Goal: Information Seeking & Learning: Compare options

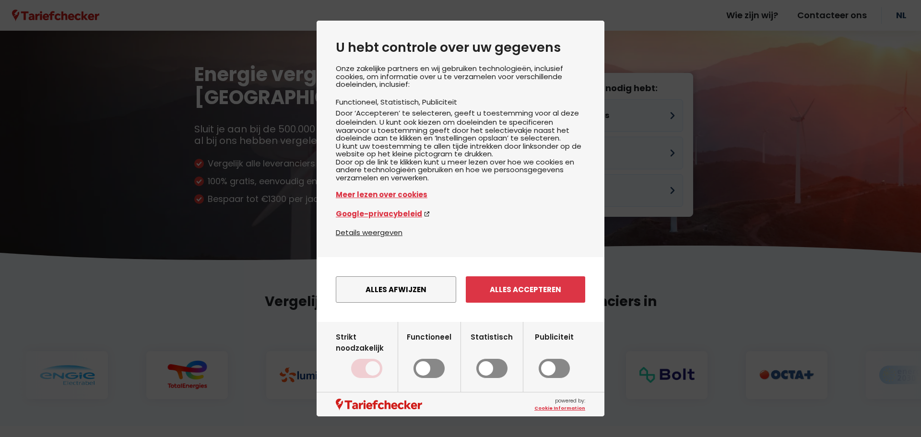
click at [539, 298] on button "Alles accepteren" at bounding box center [525, 289] width 119 height 26
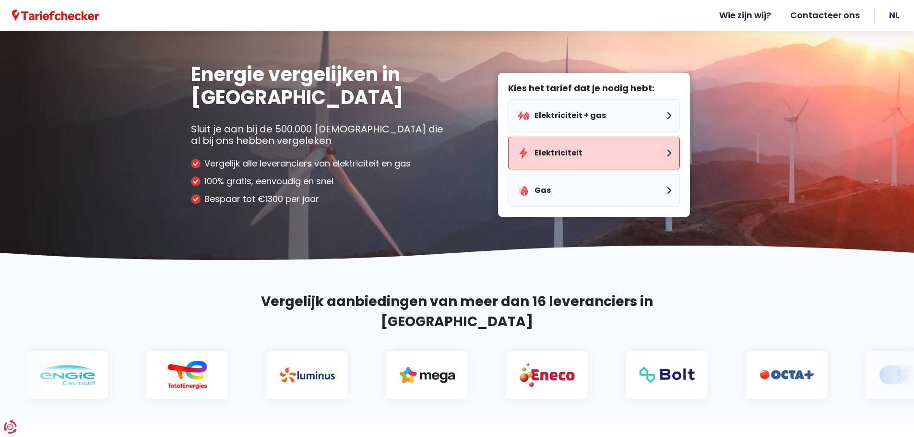
click at [614, 151] on button "Elektriciteit" at bounding box center [594, 153] width 172 height 33
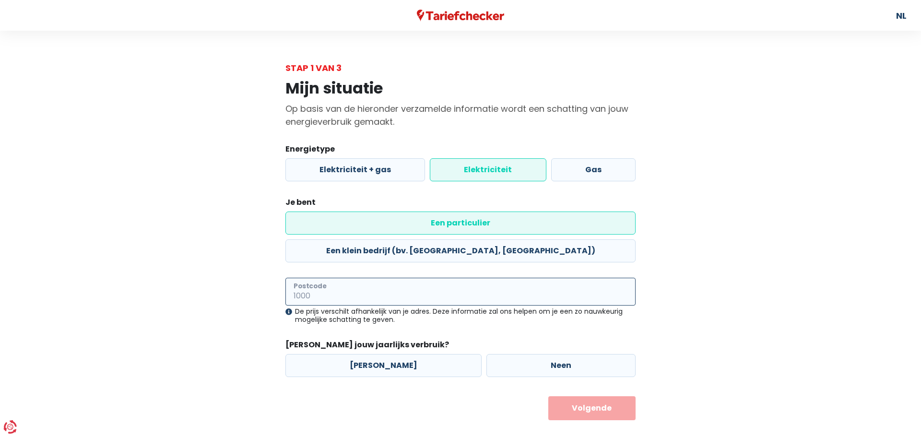
click at [354, 278] on input "Postcode" at bounding box center [461, 292] width 350 height 28
type input "9160"
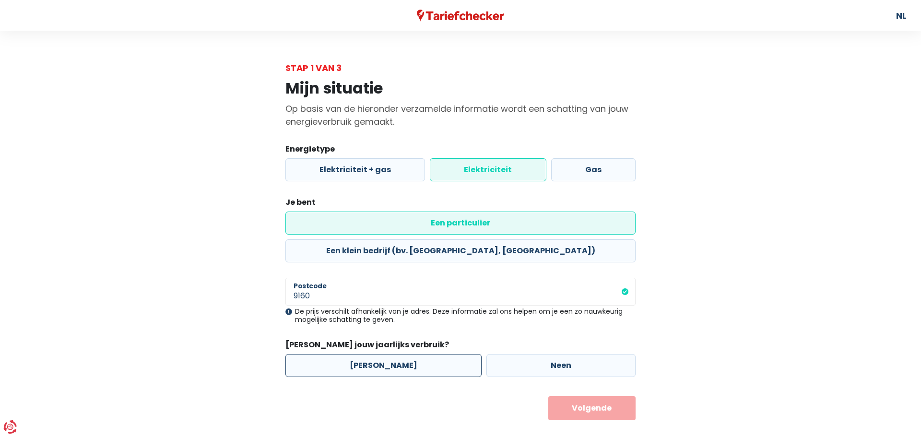
click at [390, 354] on label "[PERSON_NAME]" at bounding box center [384, 365] width 196 height 23
click at [390, 354] on input "[PERSON_NAME]" at bounding box center [384, 365] width 196 height 23
radio input "true"
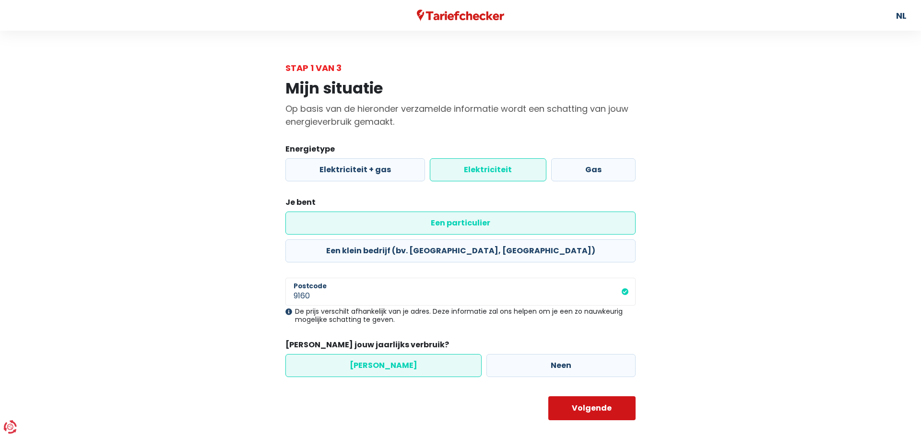
click at [571, 396] on button "Volgende" at bounding box center [592, 408] width 88 height 24
select select
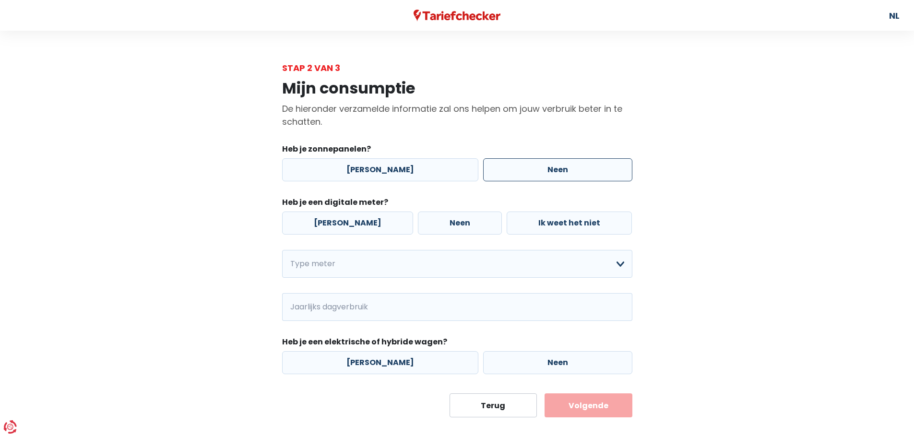
click at [508, 174] on label "Neen" at bounding box center [557, 169] width 149 height 23
click at [508, 174] on input "Neen" at bounding box center [557, 169] width 149 height 23
radio input "true"
click at [328, 219] on label "[PERSON_NAME]" at bounding box center [347, 223] width 131 height 23
click at [328, 219] on input "[PERSON_NAME]" at bounding box center [347, 223] width 131 height 23
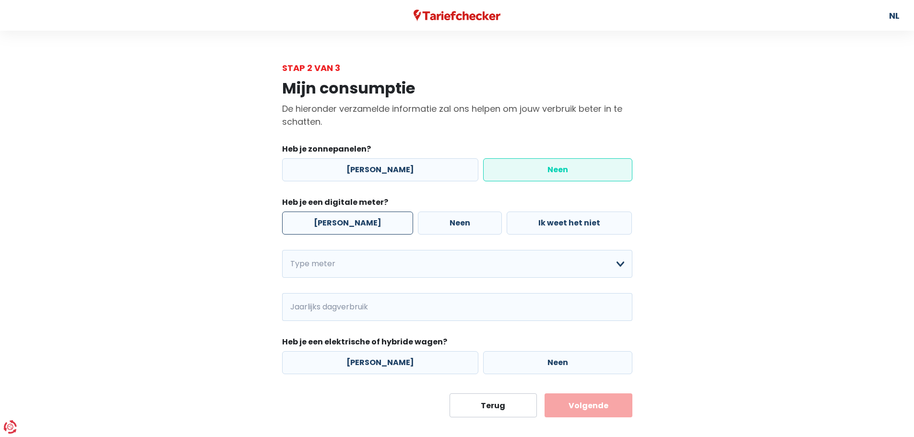
radio input "true"
click at [358, 265] on select "Enkelvoudig Tweevoudig Enkelvoudig + uitsluitend nachttarief Tweevoudig + uitsl…" at bounding box center [457, 264] width 350 height 28
select select "day_night_bi_hourly"
click at [282, 250] on select "Enkelvoudig Tweevoudig Enkelvoudig + uitsluitend nachttarief Tweevoudig + uitsl…" at bounding box center [457, 264] width 350 height 28
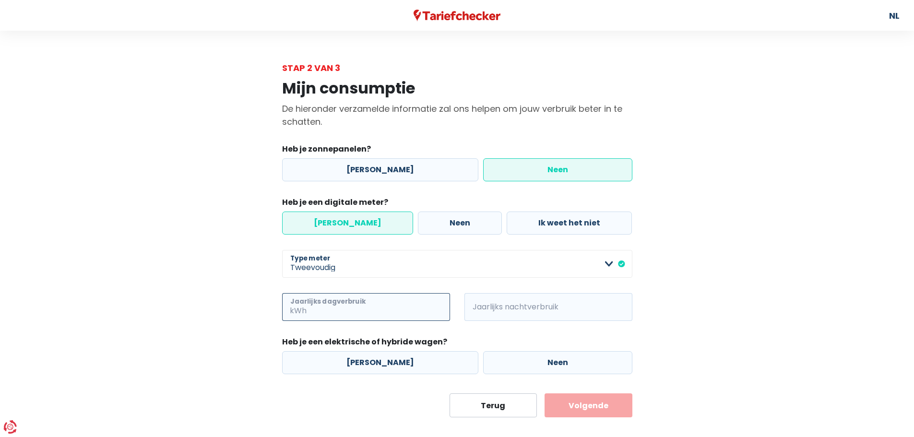
click at [375, 310] on input "Jaarlijks dagverbruik" at bounding box center [380, 307] width 142 height 28
type input "2070"
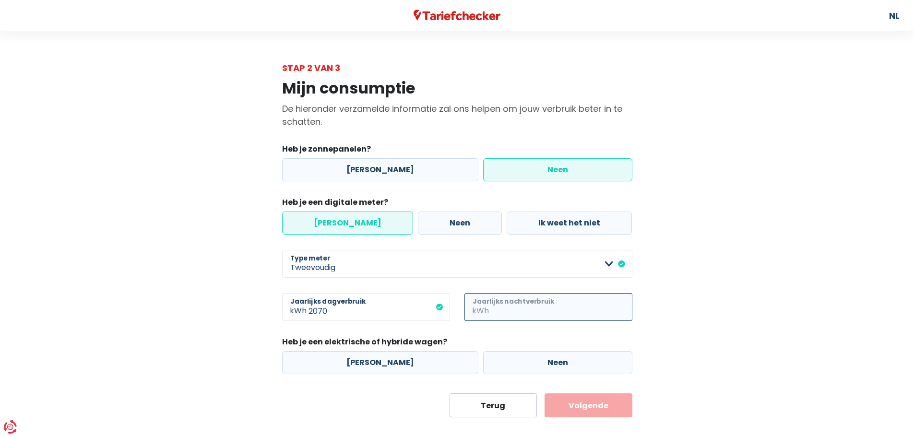
click at [534, 303] on input "Jaarlijks nachtverbruik" at bounding box center [562, 307] width 142 height 28
type input "1785"
click at [532, 358] on label "Neen" at bounding box center [557, 362] width 149 height 23
click at [532, 358] on input "Neen" at bounding box center [557, 362] width 149 height 23
radio input "true"
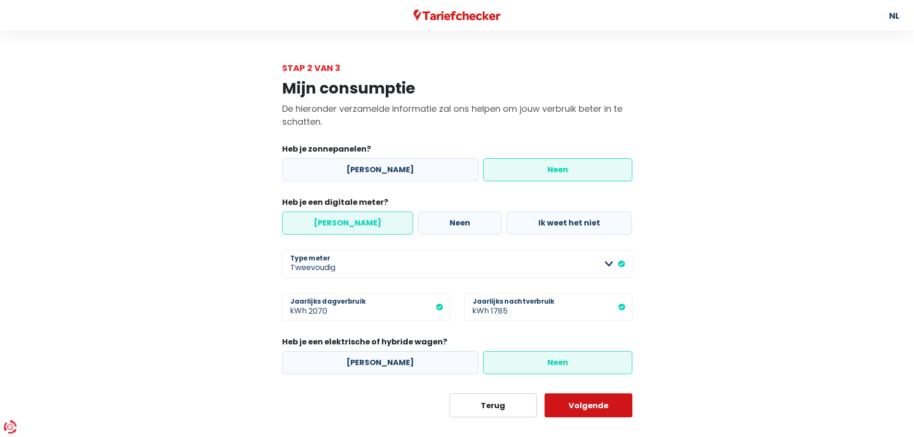
click at [596, 409] on button "Volgende" at bounding box center [589, 405] width 88 height 24
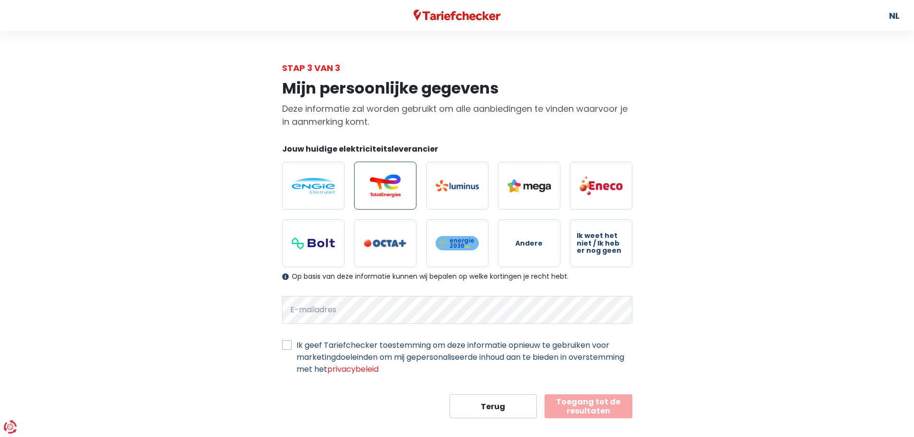
click at [373, 190] on img at bounding box center [385, 185] width 43 height 23
click at [373, 190] on input "radio" at bounding box center [385, 186] width 62 height 48
radio input "true"
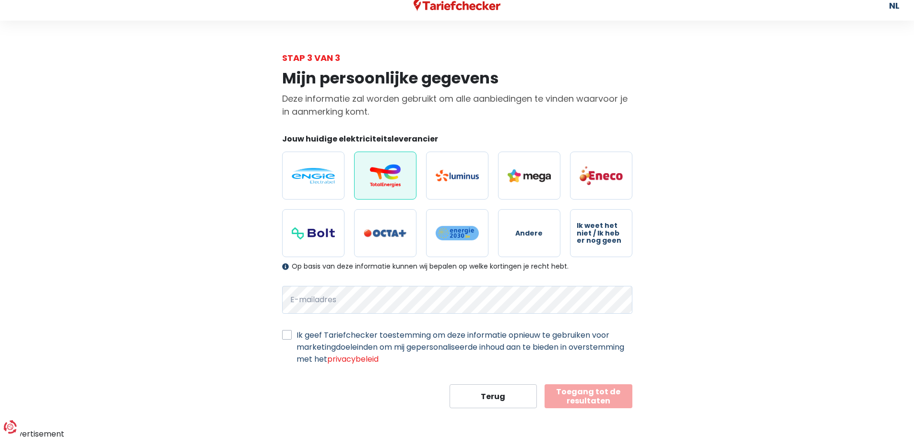
scroll to position [12, 0]
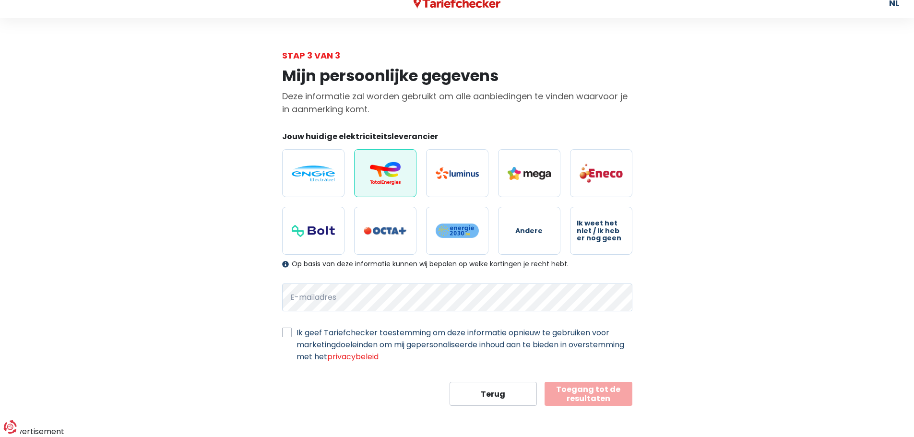
click at [297, 331] on label "Ik geef Tariefchecker toestemming om deze informatie opnieuw te gebruiken voor …" at bounding box center [465, 345] width 336 height 36
click at [283, 331] on input "Ik geef Tariefchecker toestemming om deze informatie opnieuw te gebruiken voor …" at bounding box center [287, 332] width 10 height 10
checkbox input "true"
click at [586, 395] on button "Toegang tot de resultaten" at bounding box center [589, 394] width 88 height 24
click at [584, 393] on button "Toegang tot de resultaten" at bounding box center [589, 394] width 88 height 24
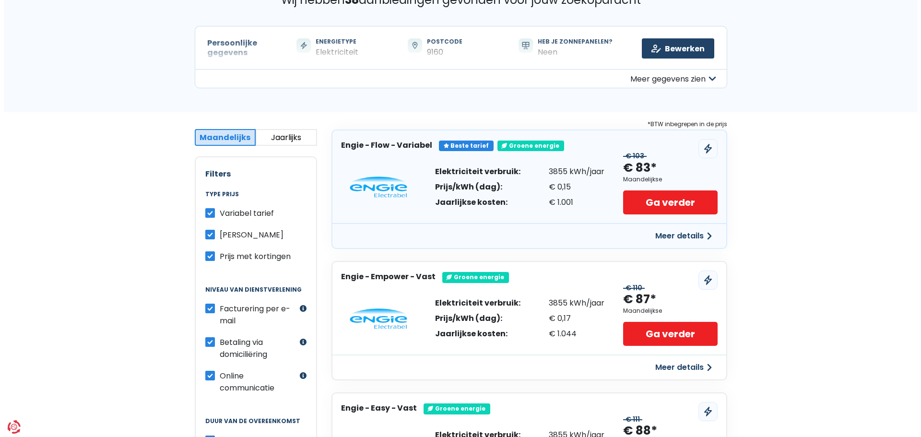
scroll to position [96, 0]
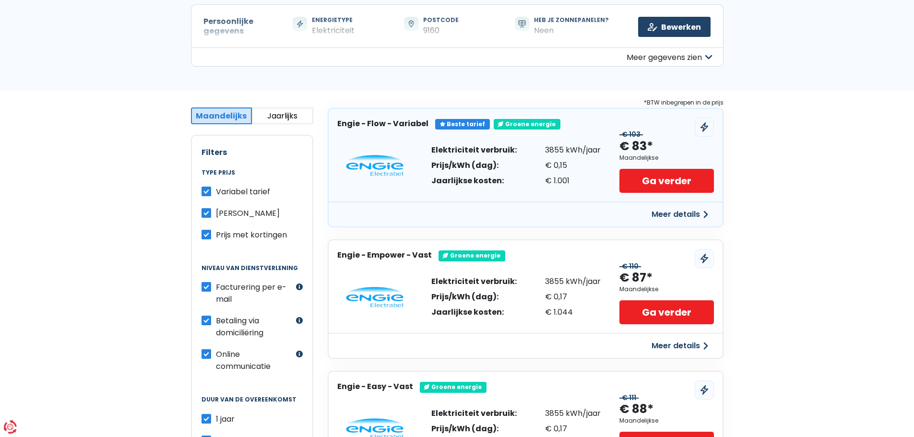
click at [691, 215] on button "Meer details" at bounding box center [680, 214] width 68 height 17
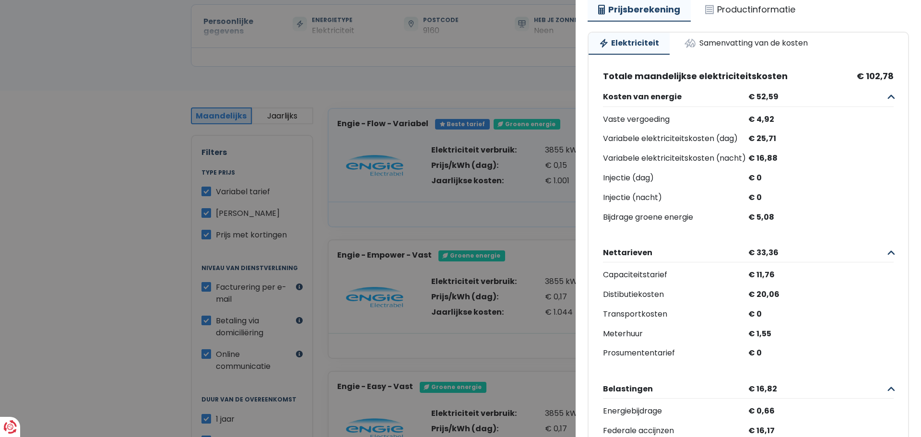
scroll to position [72, 0]
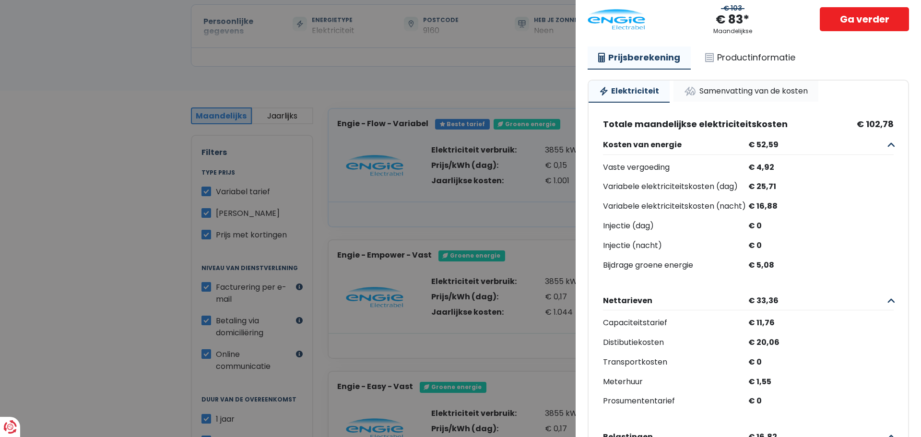
click at [771, 90] on link "Samenvatting van de kosten" at bounding box center [746, 91] width 145 height 21
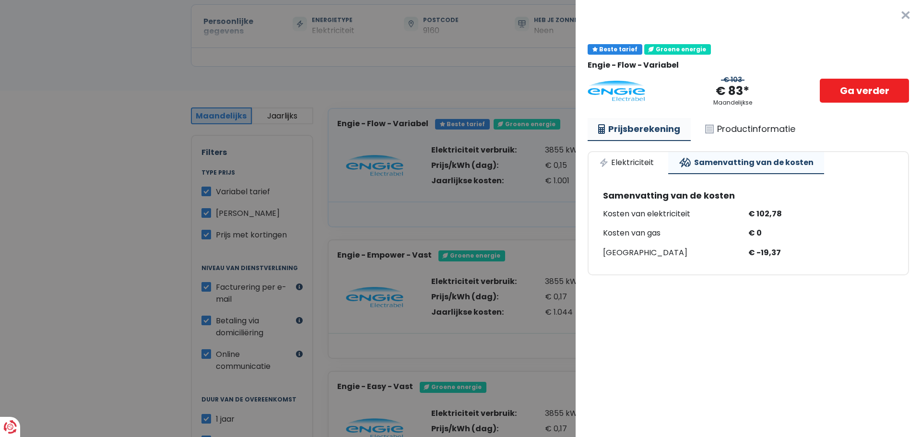
click at [667, 129] on link "Prijsberekening" at bounding box center [639, 129] width 103 height 23
click at [717, 128] on link "Productinformatie" at bounding box center [750, 129] width 111 height 22
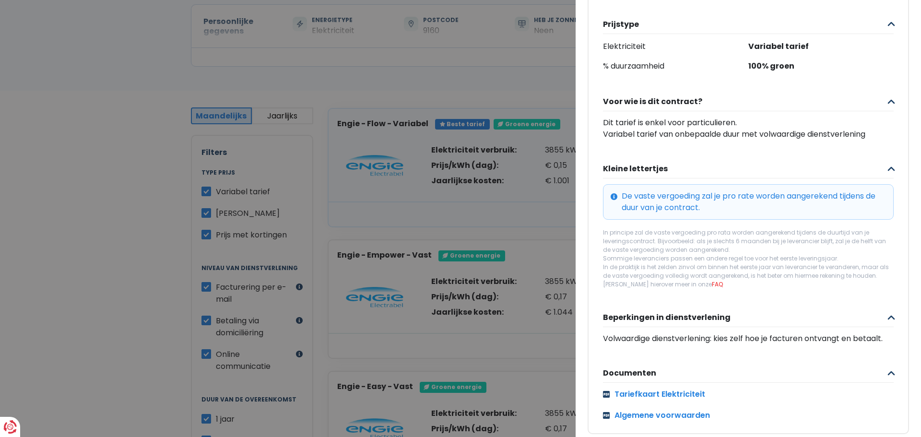
scroll to position [268, 0]
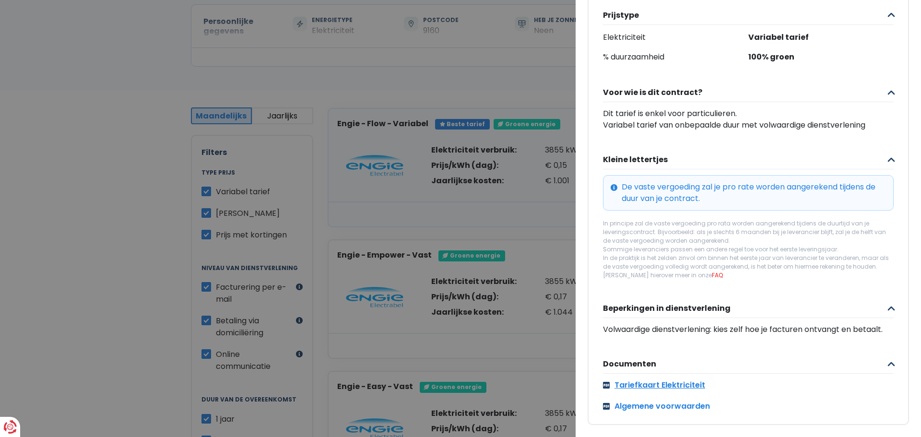
click at [686, 380] on link "Tariefkaart Elektriciteit" at bounding box center [748, 386] width 291 height 12
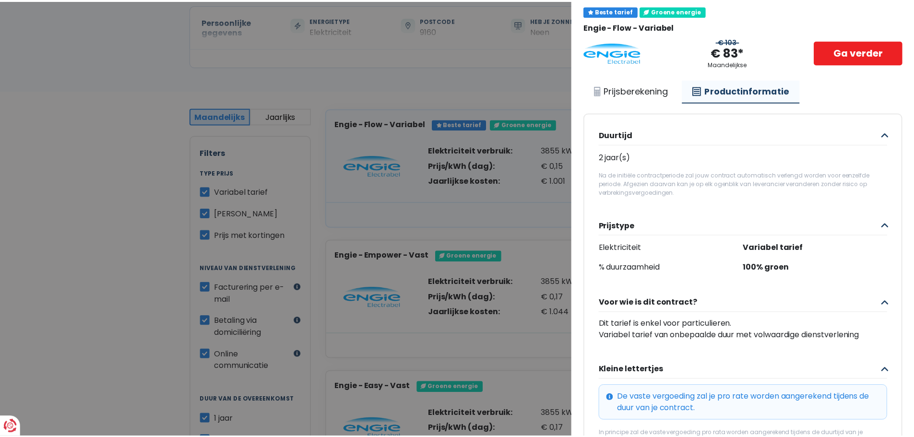
scroll to position [0, 0]
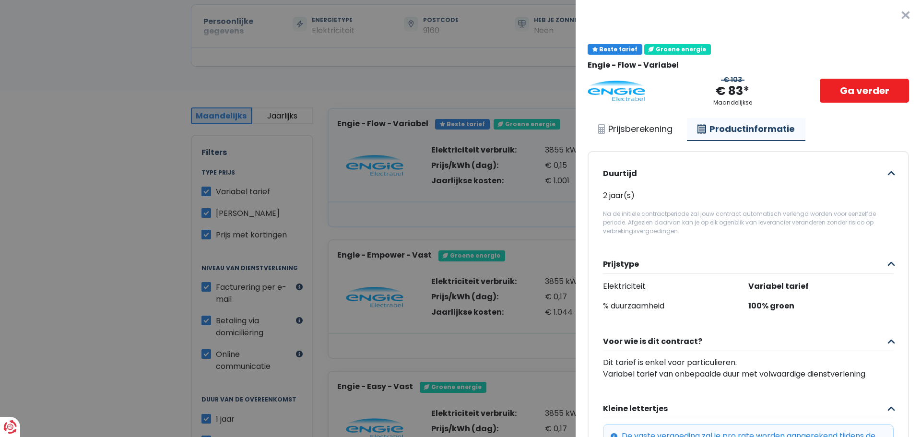
click at [891, 14] on button "×" at bounding box center [906, 15] width 31 height 31
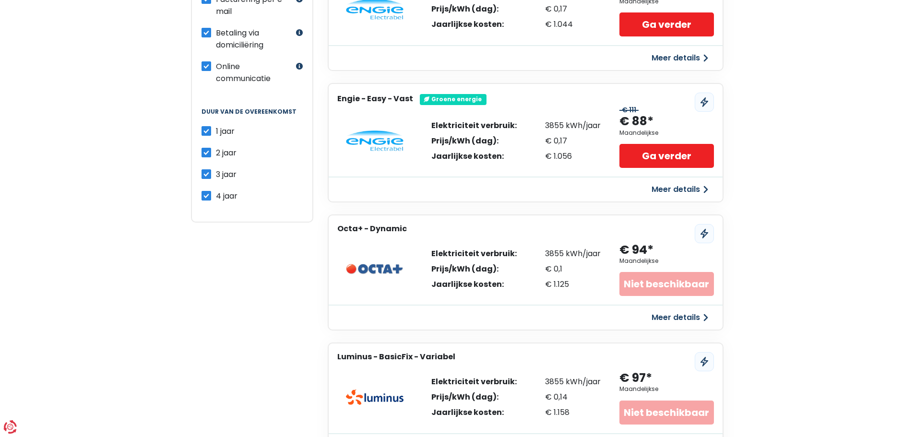
scroll to position [528, 0]
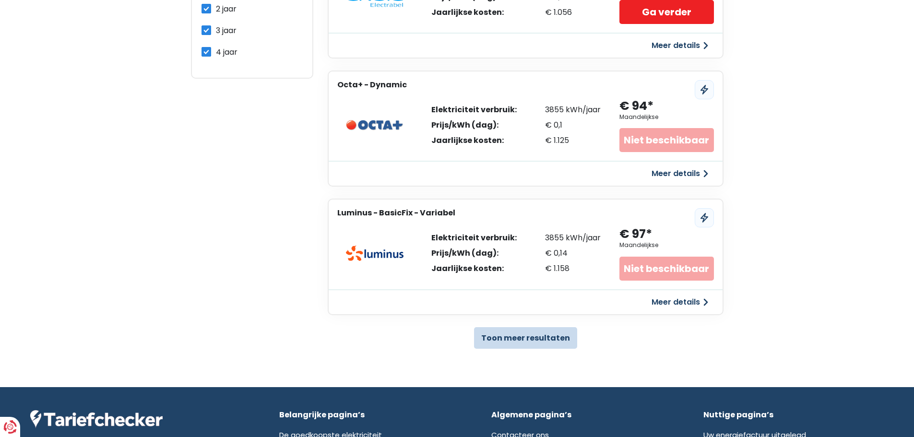
click at [546, 339] on button "Toon meer resultaten" at bounding box center [525, 338] width 103 height 22
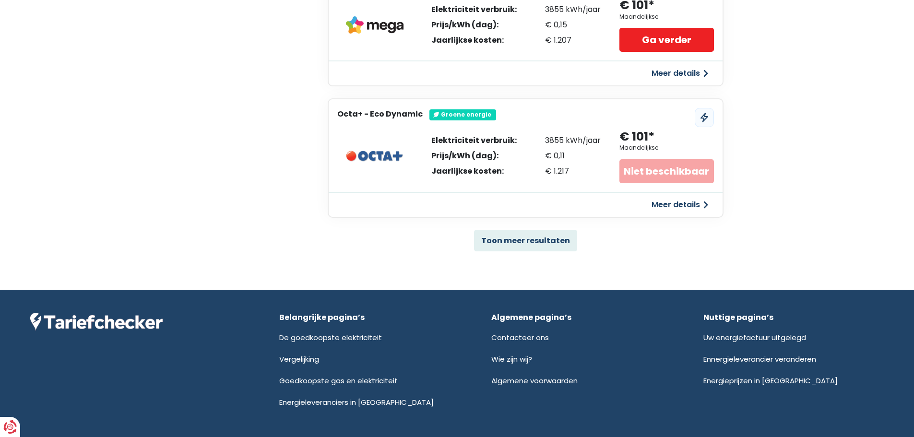
scroll to position [1920, 0]
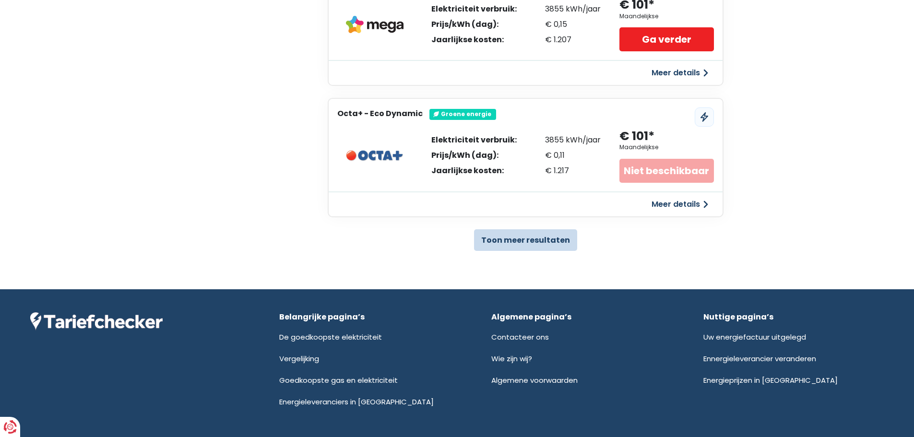
click at [542, 243] on button "Toon meer resultaten" at bounding box center [525, 240] width 103 height 22
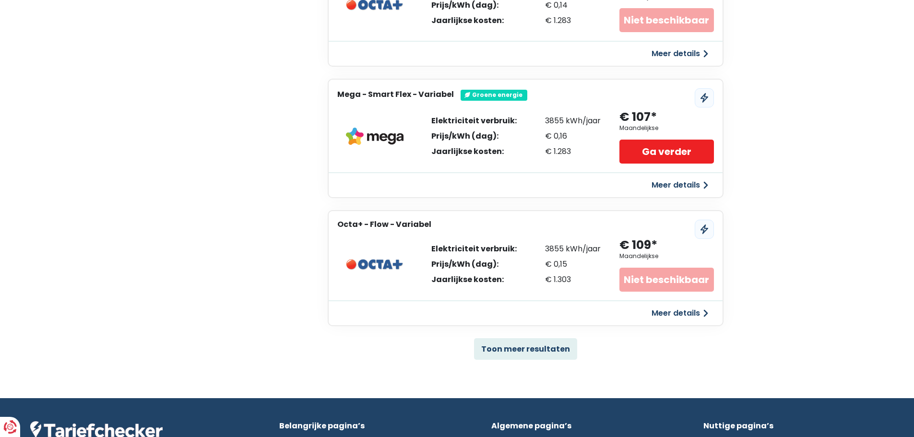
scroll to position [3167, 0]
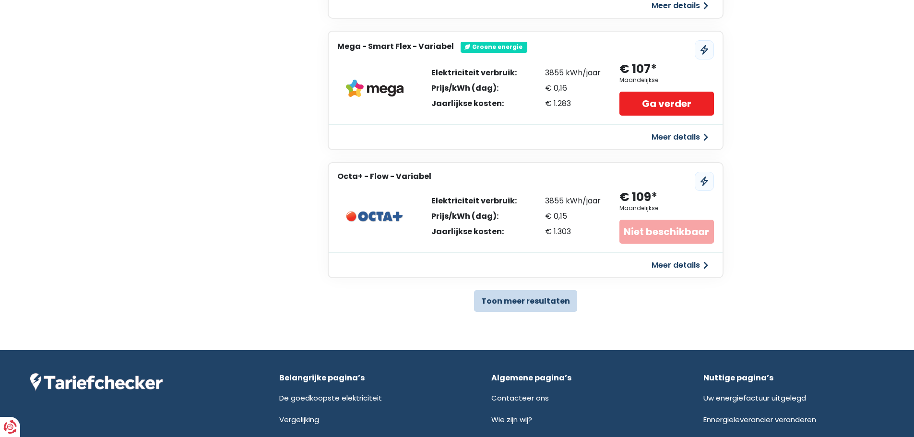
click at [559, 298] on button "Toon meer resultaten" at bounding box center [525, 301] width 103 height 22
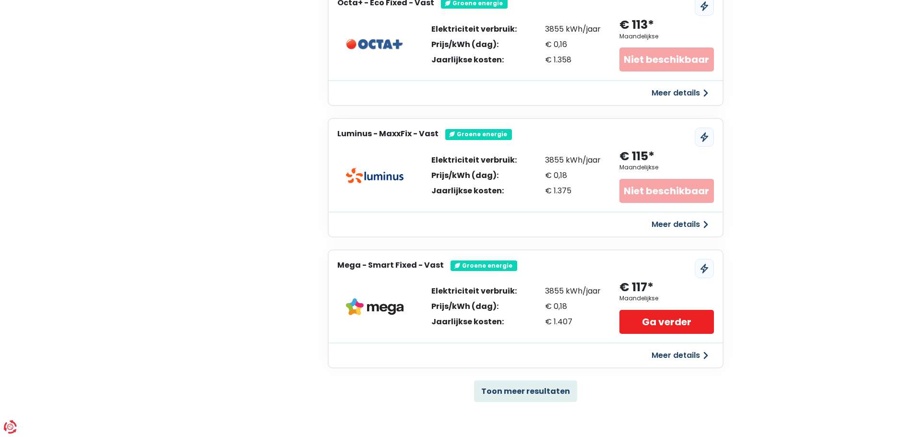
scroll to position [4463, 0]
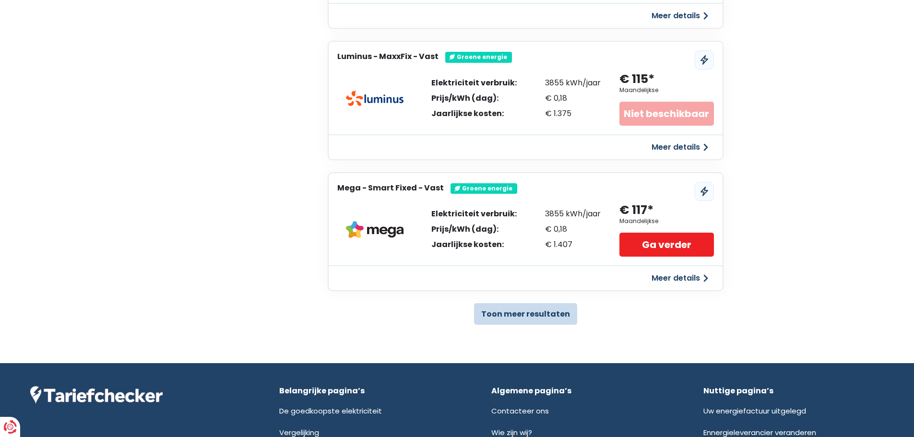
click at [525, 311] on button "Toon meer resultaten" at bounding box center [525, 314] width 103 height 22
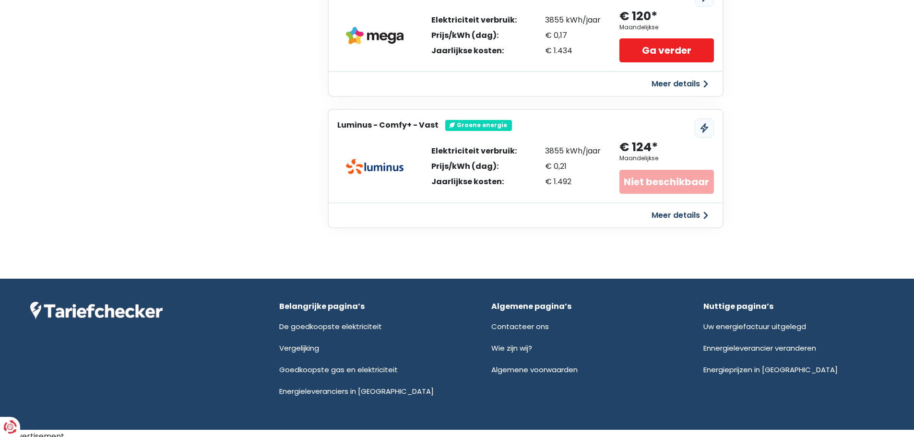
scroll to position [4924, 0]
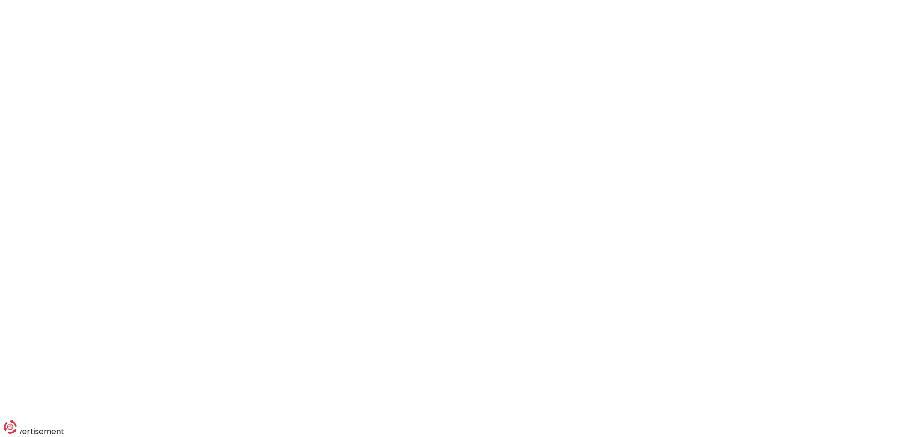
scroll to position [12, 0]
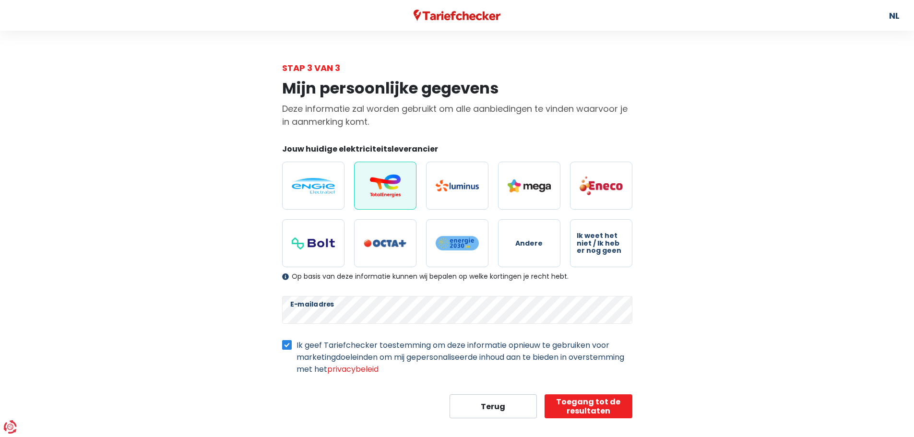
select select "day_night_bi_hourly"
